Goal: Navigation & Orientation: Understand site structure

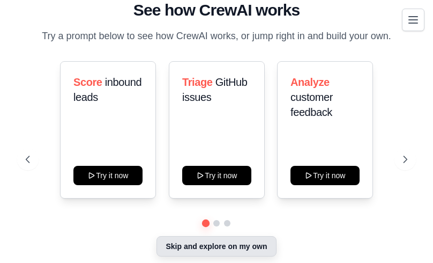
click at [236, 256] on button "Skip and explore on my own" at bounding box center [215, 246] width 119 height 20
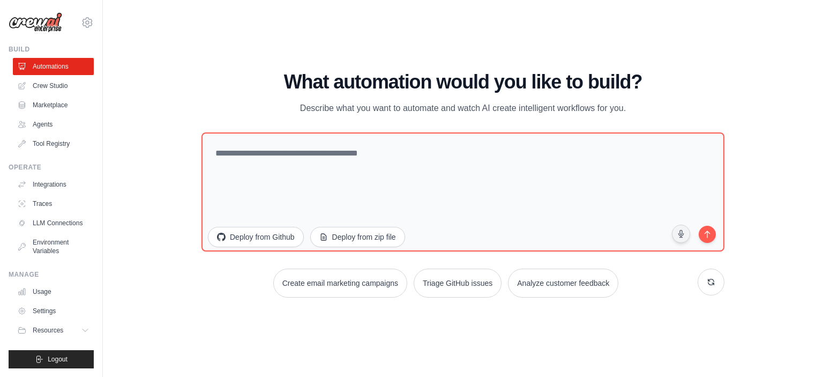
click at [33, 20] on img at bounding box center [36, 22] width 54 height 20
click at [21, 18] on img at bounding box center [36, 22] width 54 height 20
click at [85, 19] on icon at bounding box center [88, 22] width 10 height 9
click at [38, 28] on img at bounding box center [36, 22] width 54 height 20
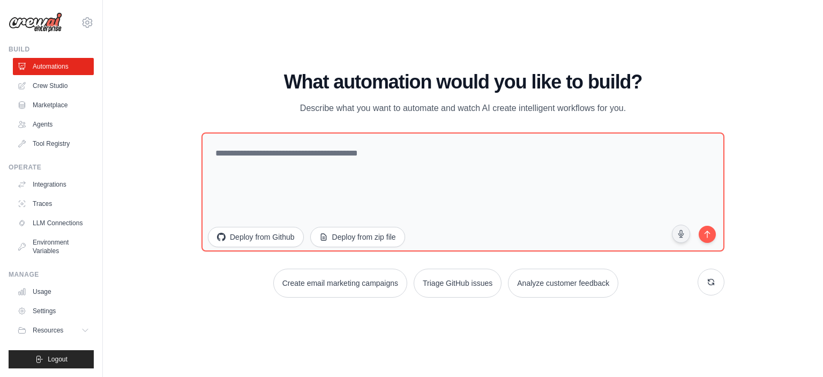
click at [78, 23] on div "dmltk0212@korea.ac.kr Settings" at bounding box center [51, 17] width 85 height 34
click at [90, 23] on icon at bounding box center [87, 22] width 13 height 13
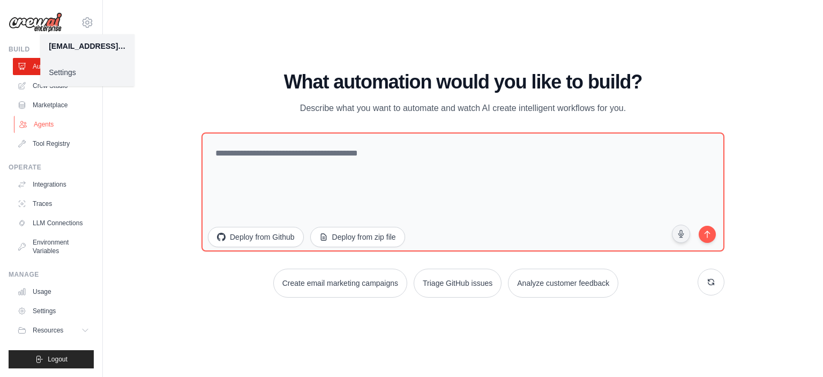
click at [45, 125] on link "Agents" at bounding box center [54, 124] width 81 height 17
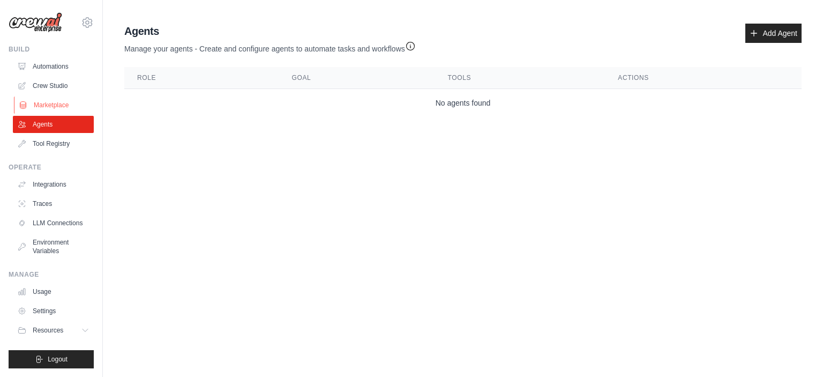
click at [60, 107] on link "Marketplace" at bounding box center [54, 104] width 81 height 17
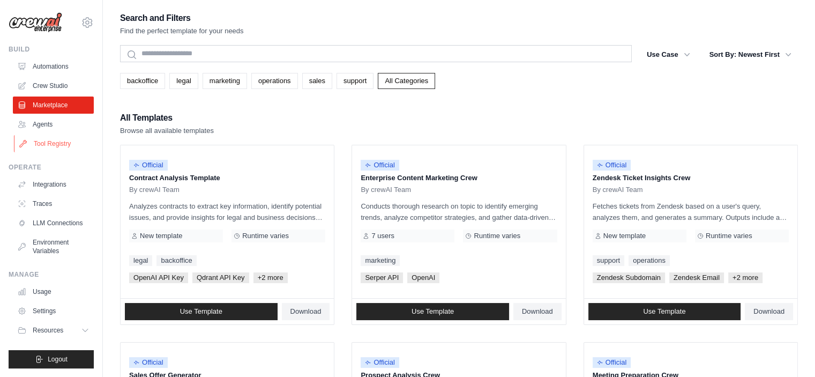
click at [63, 146] on link "Tool Registry" at bounding box center [54, 143] width 81 height 17
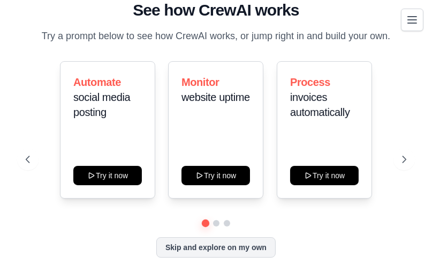
scroll to position [19, 0]
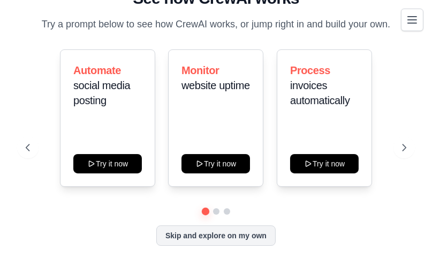
click at [400, 134] on div "Automate social media posting Try it now Monitor website uptime Try it now Proc…" at bounding box center [216, 117] width 381 height 137
click at [399, 147] on button at bounding box center [404, 147] width 21 height 21
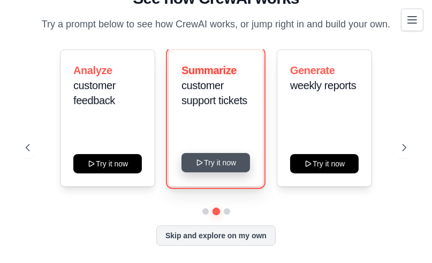
click at [228, 158] on button "Try it now" at bounding box center [216, 162] width 69 height 19
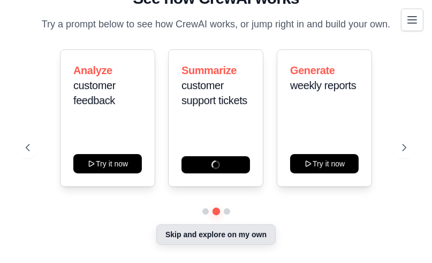
click at [219, 240] on button "Skip and explore on my own" at bounding box center [215, 234] width 119 height 20
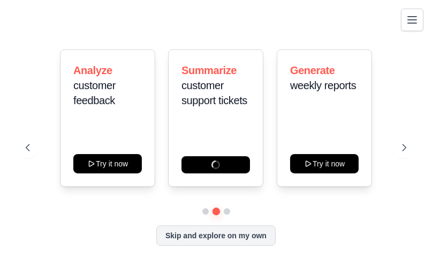
scroll to position [2, 0]
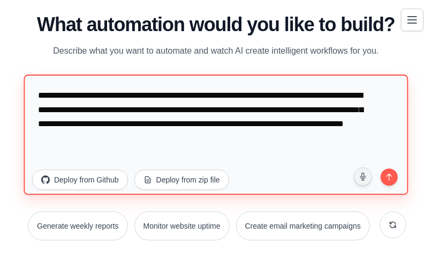
drag, startPoint x: 315, startPoint y: 126, endPoint x: 13, endPoint y: 55, distance: 310.4
click at [13, 55] on div "WALKTHROUGH See how CrewAI works Try a prompt below to see how CrewAI works, or…" at bounding box center [216, 131] width 407 height 235
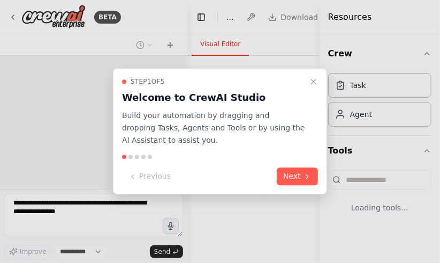
select select "****"
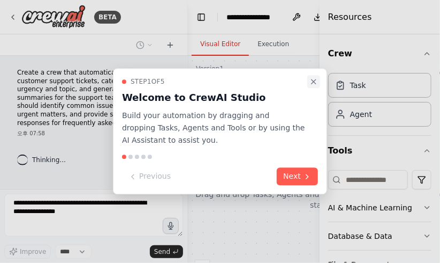
click at [313, 80] on icon "Close walkthrough" at bounding box center [314, 81] width 9 height 9
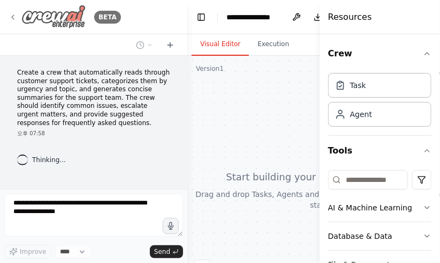
click at [10, 17] on icon at bounding box center [13, 17] width 9 height 9
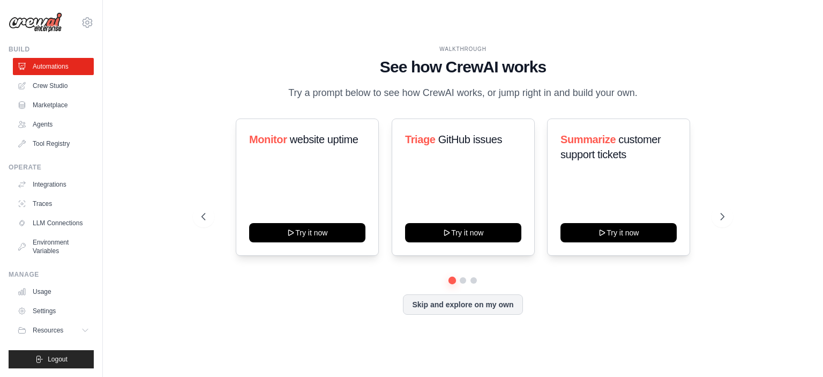
click at [48, 22] on img at bounding box center [36, 22] width 54 height 20
